Goal: Task Accomplishment & Management: Complete application form

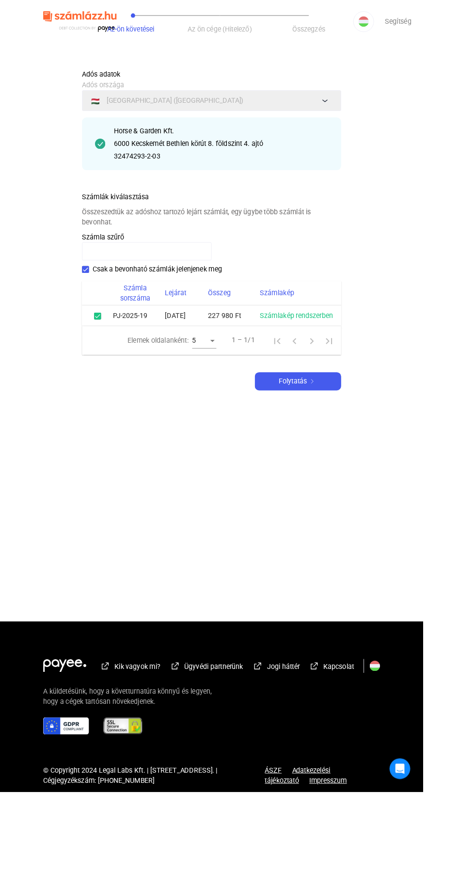
click at [358, 434] on div "Folytatás" at bounding box center [334, 428] width 91 height 12
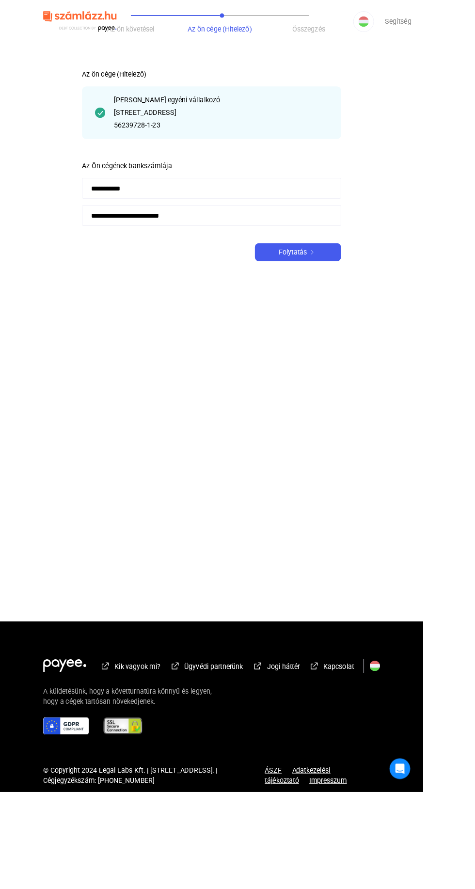
click at [370, 287] on div "Folytatás" at bounding box center [334, 283] width 91 height 12
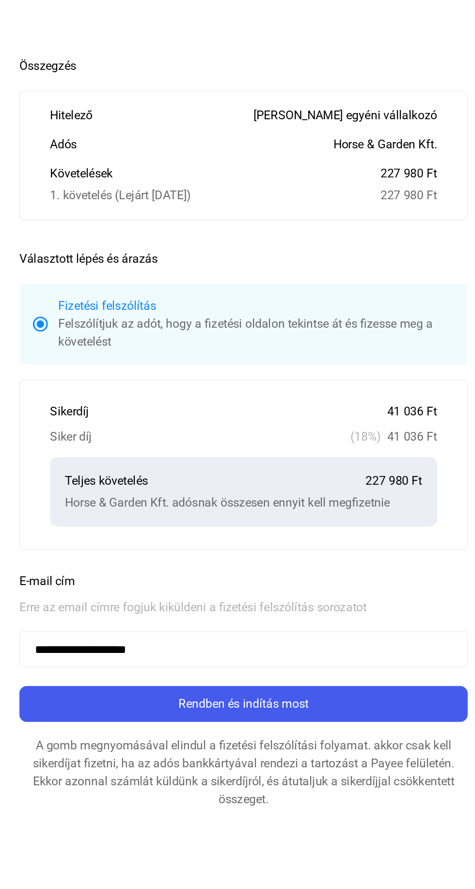
click at [294, 498] on div "Rendben és indítás most" at bounding box center [237, 497] width 285 height 12
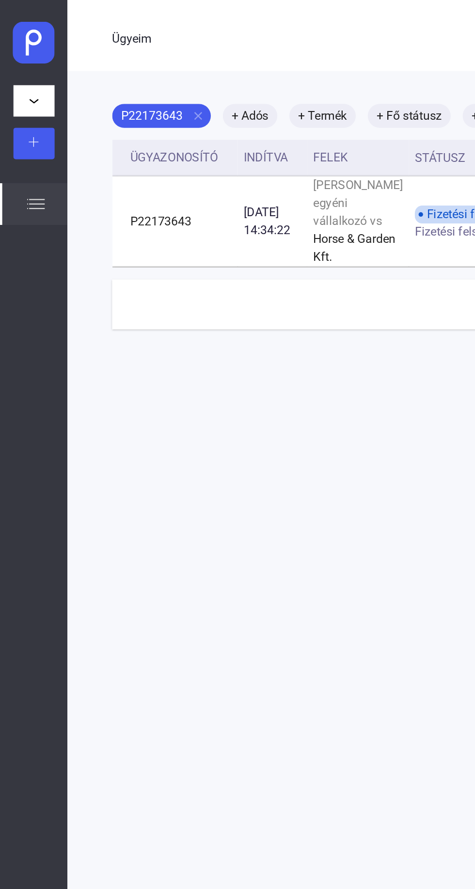
click at [24, 130] on img at bounding box center [23, 133] width 12 height 12
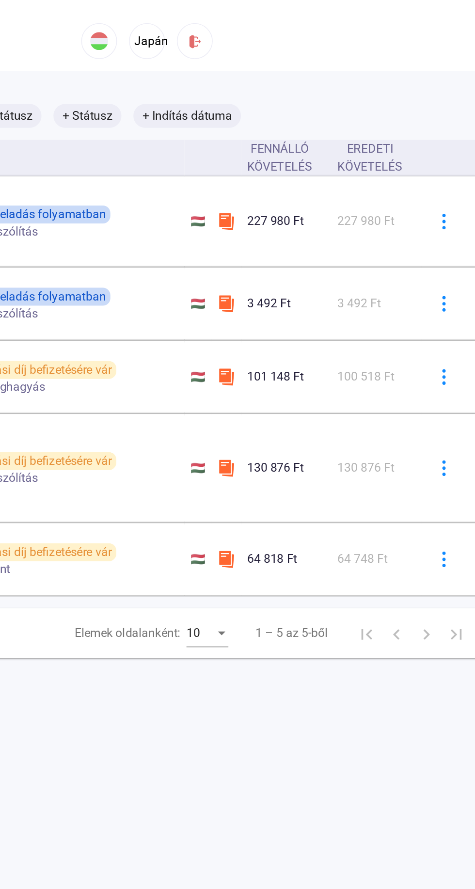
scroll to position [0, 142]
click at [307, 149] on img at bounding box center [313, 144] width 12 height 12
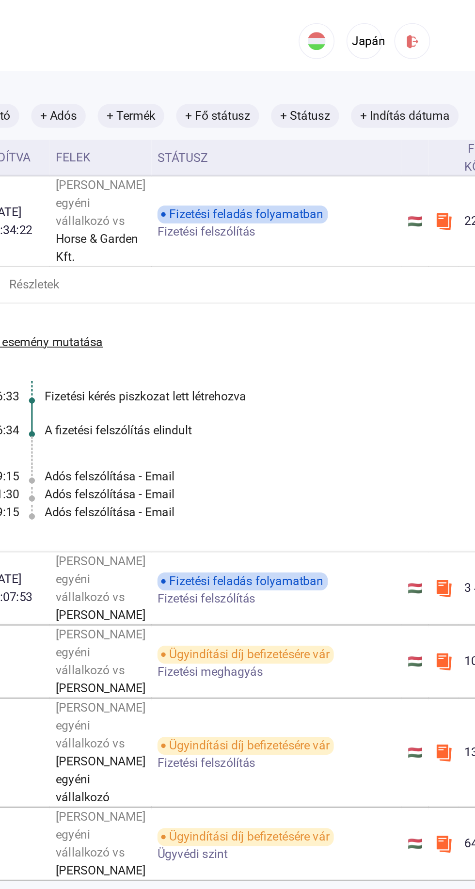
scroll to position [0, 0]
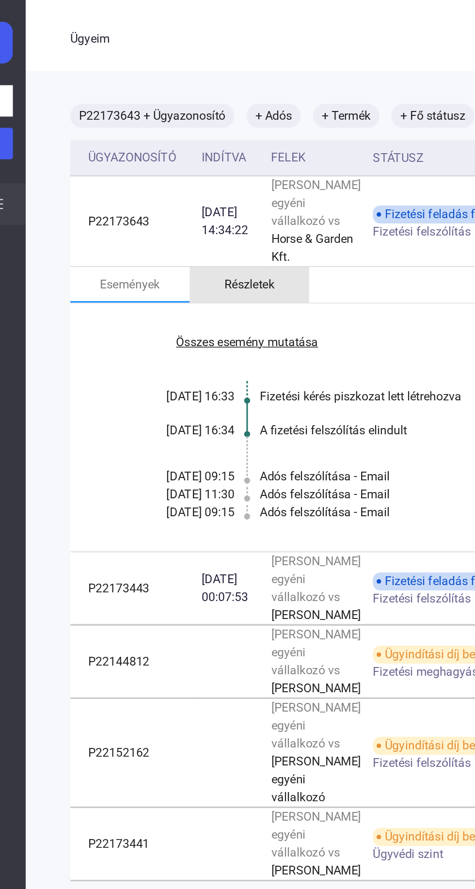
click at [184, 189] on font "Részletek" at bounding box center [189, 184] width 32 height 9
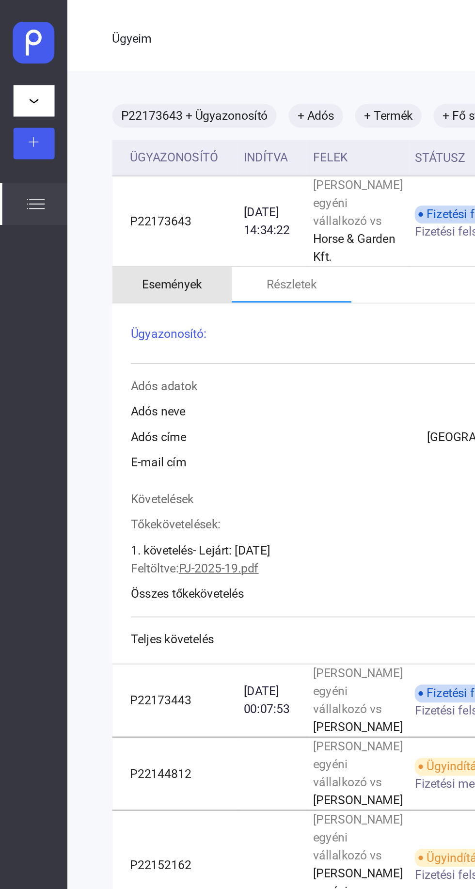
click at [122, 189] on font "Események" at bounding box center [111, 184] width 39 height 9
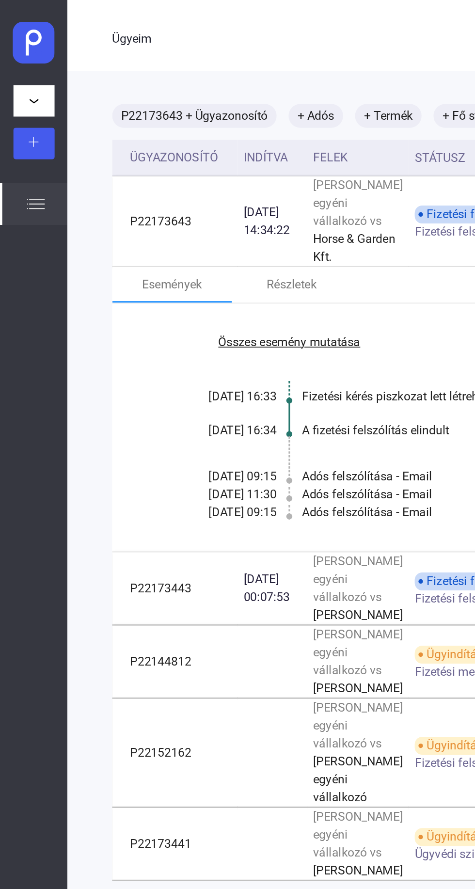
click at [126, 163] on td "P22173643" at bounding box center [113, 143] width 81 height 59
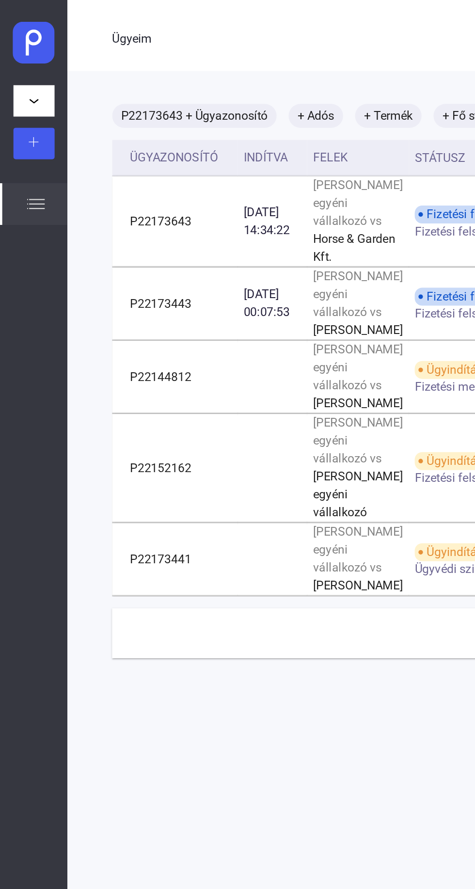
click at [21, 136] on img at bounding box center [23, 133] width 12 height 12
click at [38, 133] on font "Ügyeim" at bounding box center [50, 131] width 26 height 9
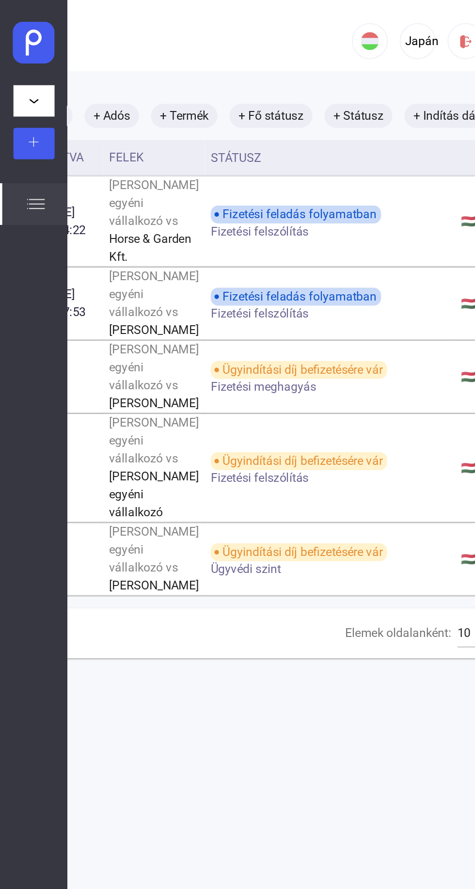
scroll to position [0, 150]
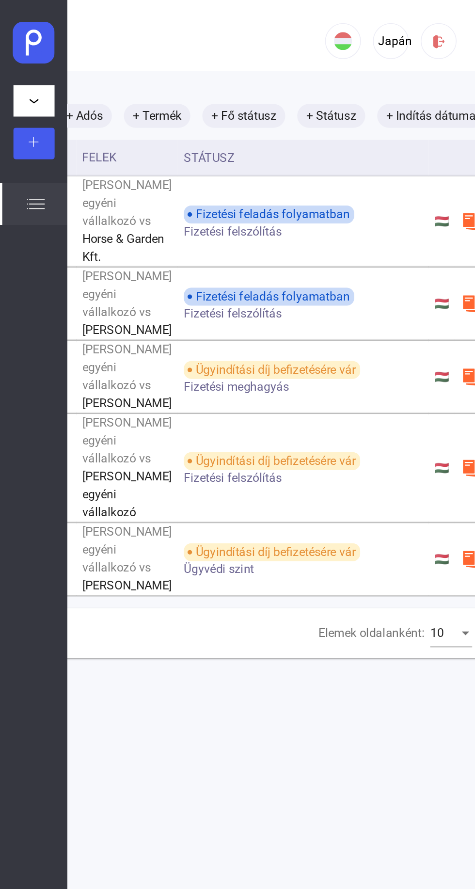
click at [288, 28] on img at bounding box center [285, 27] width 10 height 10
